Goal: Task Accomplishment & Management: Use online tool/utility

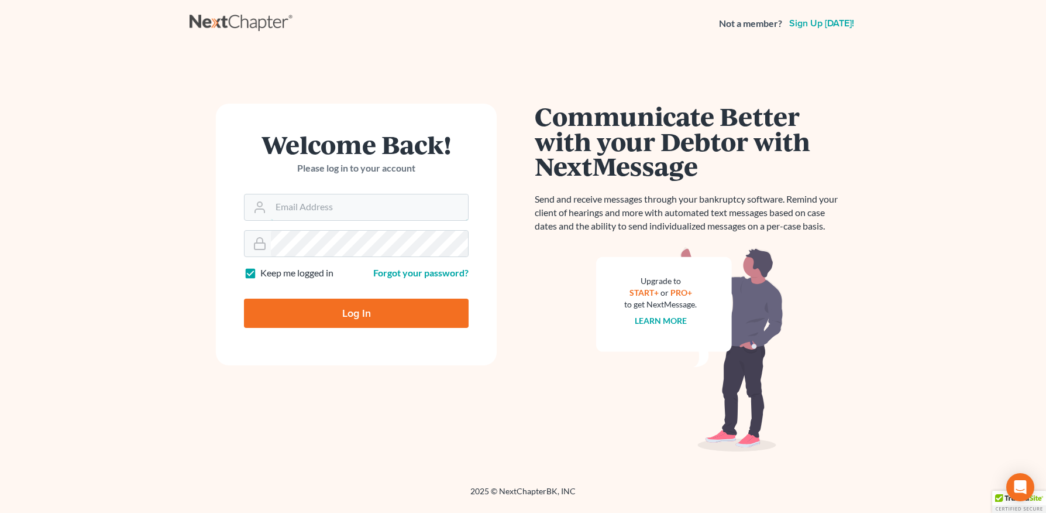
type input "[PERSON_NAME][EMAIL_ADDRESS][DOMAIN_NAME]"
click at [341, 319] on input "Log In" at bounding box center [356, 312] width 225 height 29
type input "Thinking..."
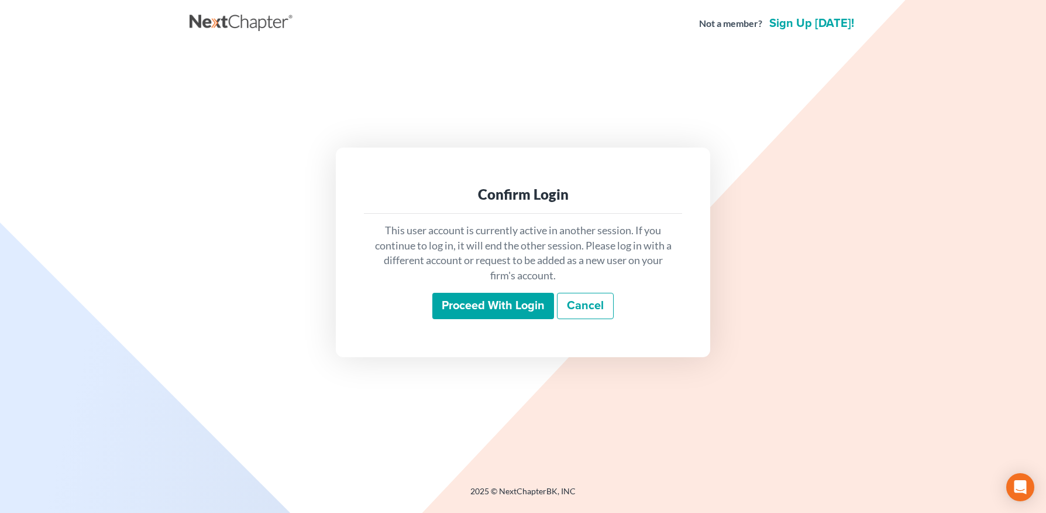
click at [458, 298] on input "Proceed with login" at bounding box center [493, 306] width 122 height 27
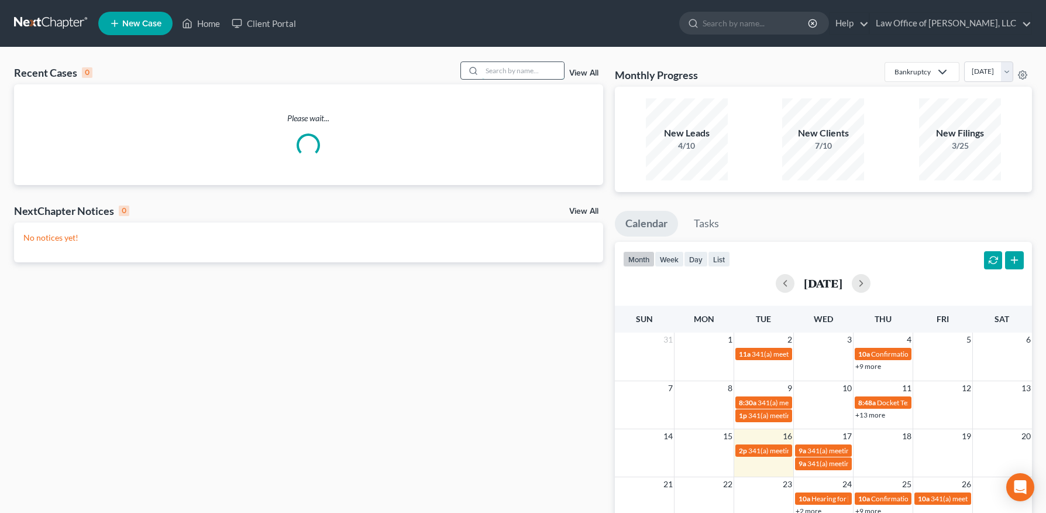
click at [516, 70] on input "search" at bounding box center [523, 70] width 82 height 17
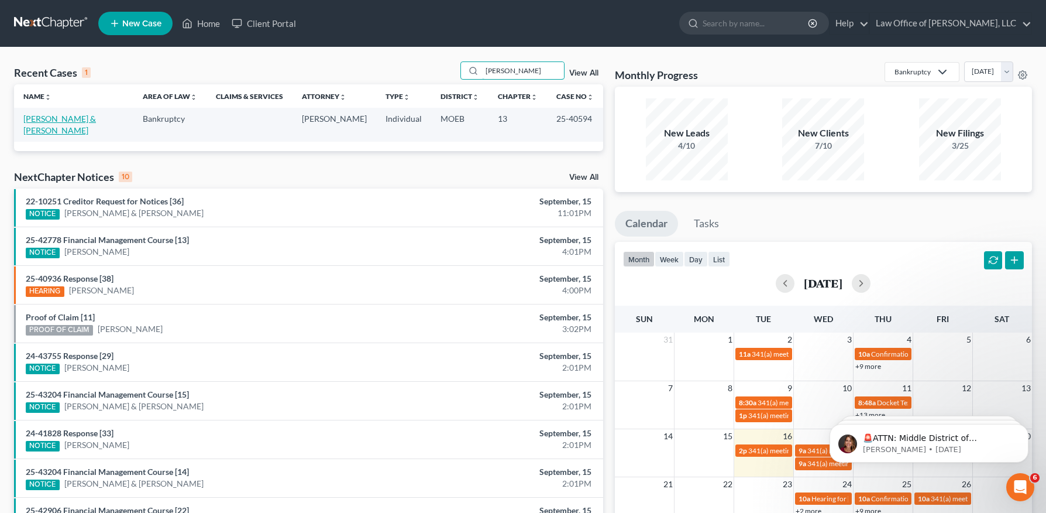
type input "[PERSON_NAME]"
click at [50, 115] on link "Kuske, Andrew & Nicole" at bounding box center [59, 125] width 73 height 22
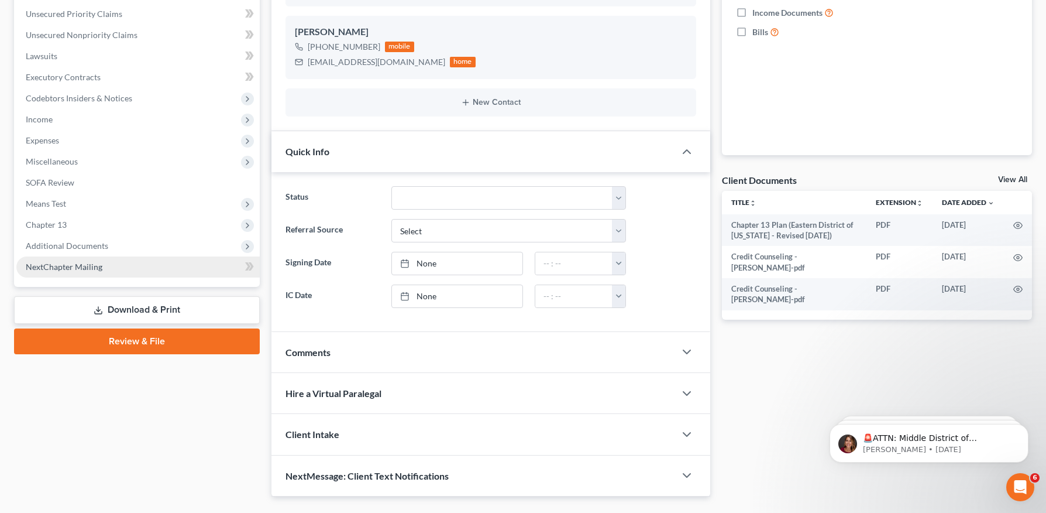
scroll to position [294, 0]
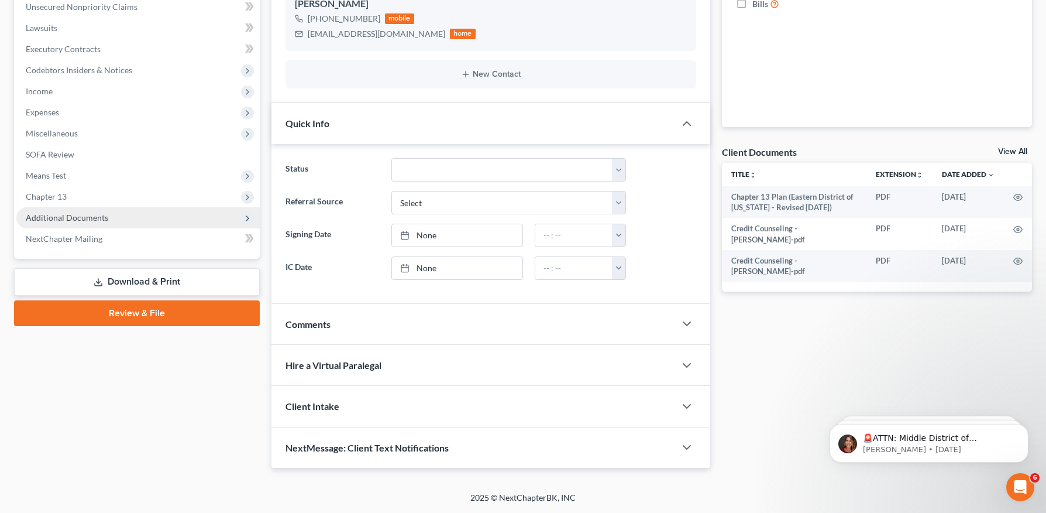
click at [80, 221] on span "Additional Documents" at bounding box center [67, 217] width 83 height 10
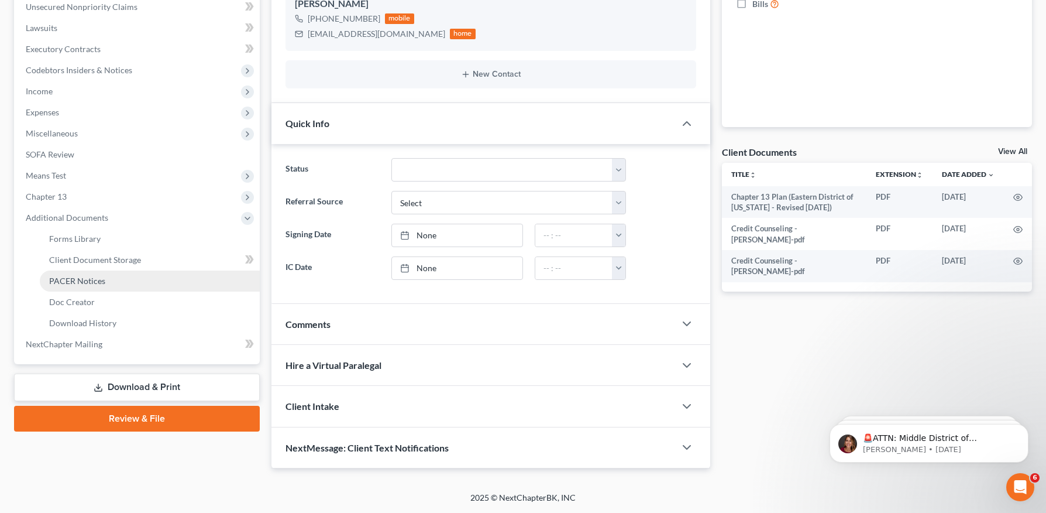
click at [88, 282] on span "PACER Notices" at bounding box center [77, 281] width 56 height 10
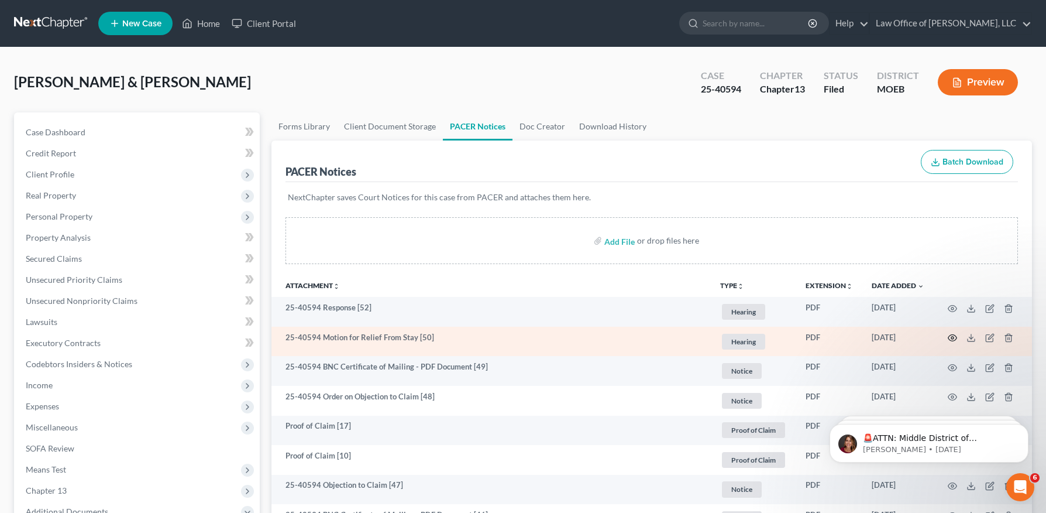
click at [953, 337] on icon "button" at bounding box center [952, 337] width 9 height 9
